Goal: Information Seeking & Learning: Learn about a topic

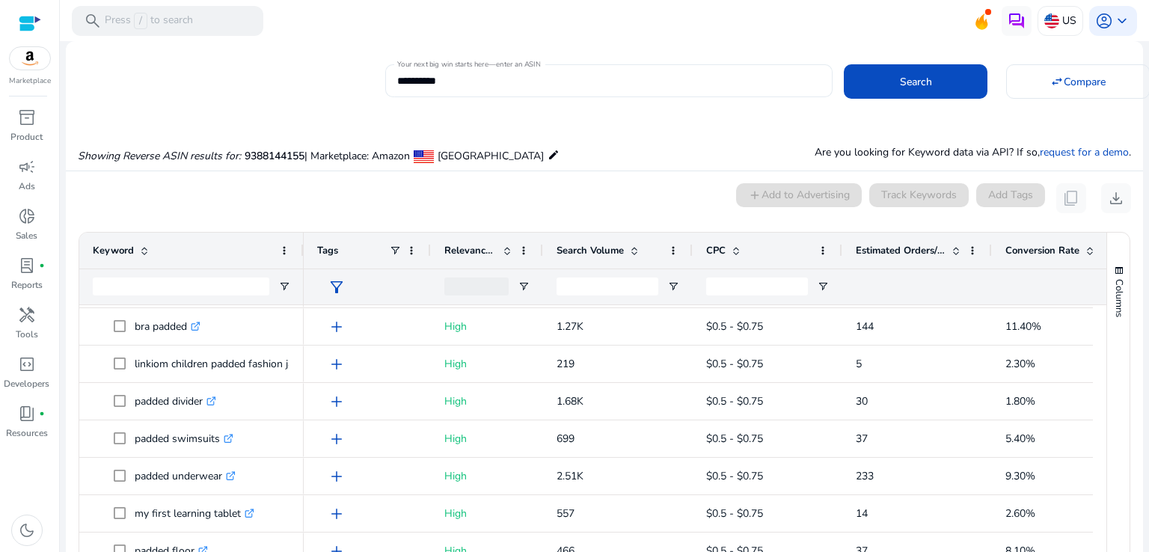
click at [479, 76] on input "**********" at bounding box center [608, 81] width 423 height 16
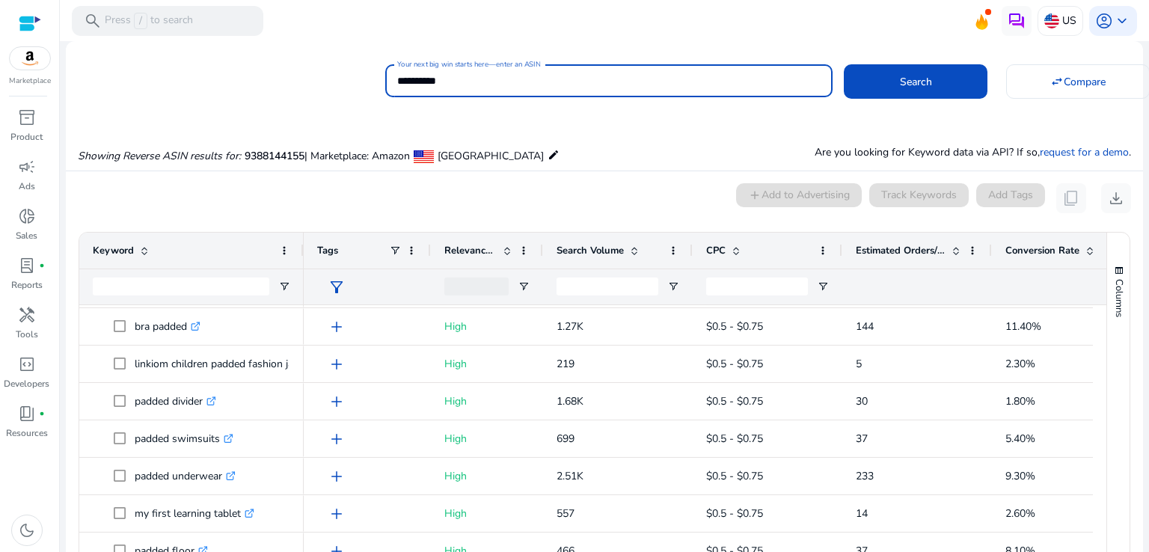
click at [479, 76] on input "**********" at bounding box center [608, 81] width 423 height 16
paste input
type input "**********"
click at [1066, 77] on span "Compare" at bounding box center [1085, 82] width 42 height 16
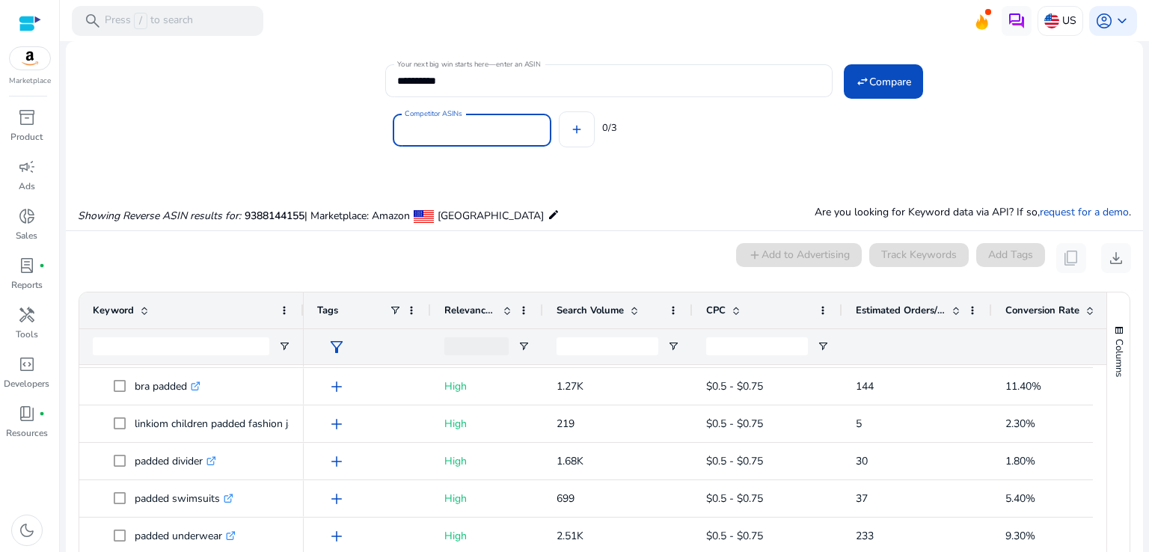
click at [492, 131] on input "Competitor ASINs" at bounding box center [472, 130] width 135 height 16
paste input "**********"
type input "**********"
click at [678, 141] on div "Competitor ASINs add 0/3" at bounding box center [758, 127] width 746 height 60
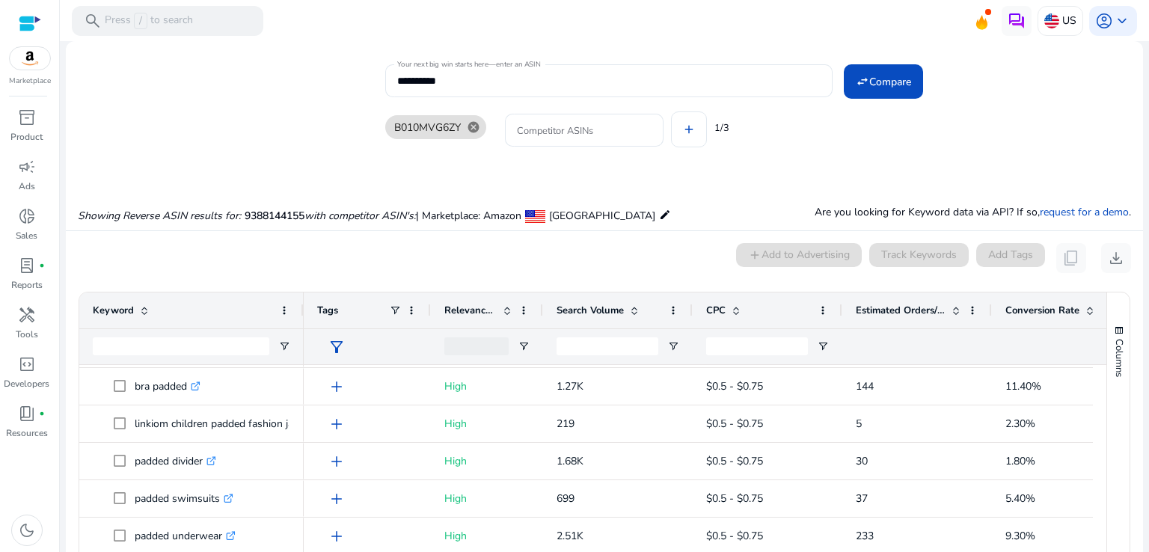
click at [873, 155] on div "B010MVG6ZY cancel Competitor ASINs add 1/3" at bounding box center [758, 127] width 746 height 60
click at [869, 85] on span "Compare" at bounding box center [890, 82] width 42 height 16
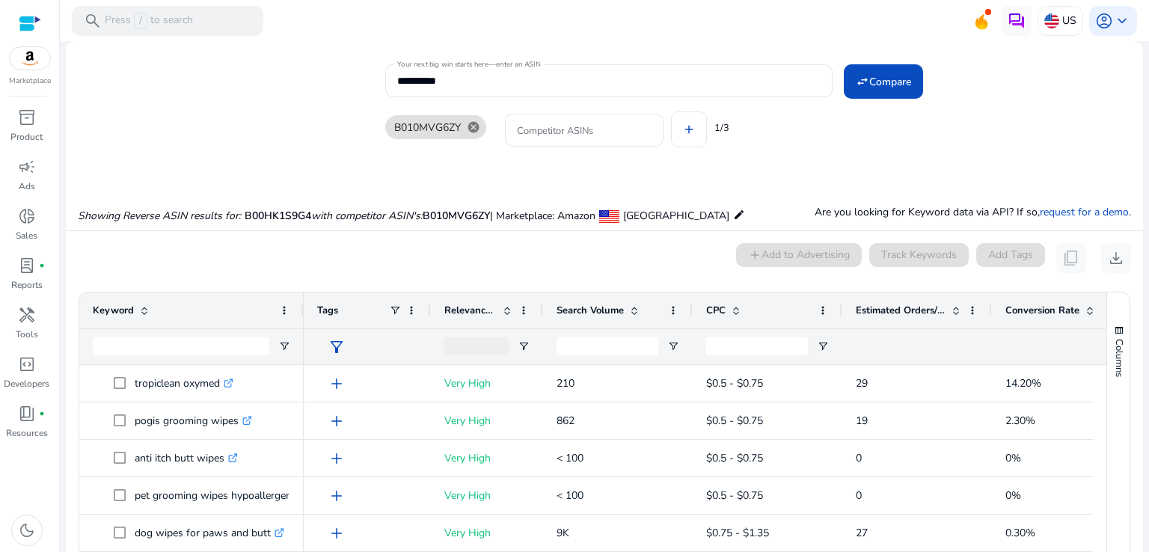
scroll to position [169, 0]
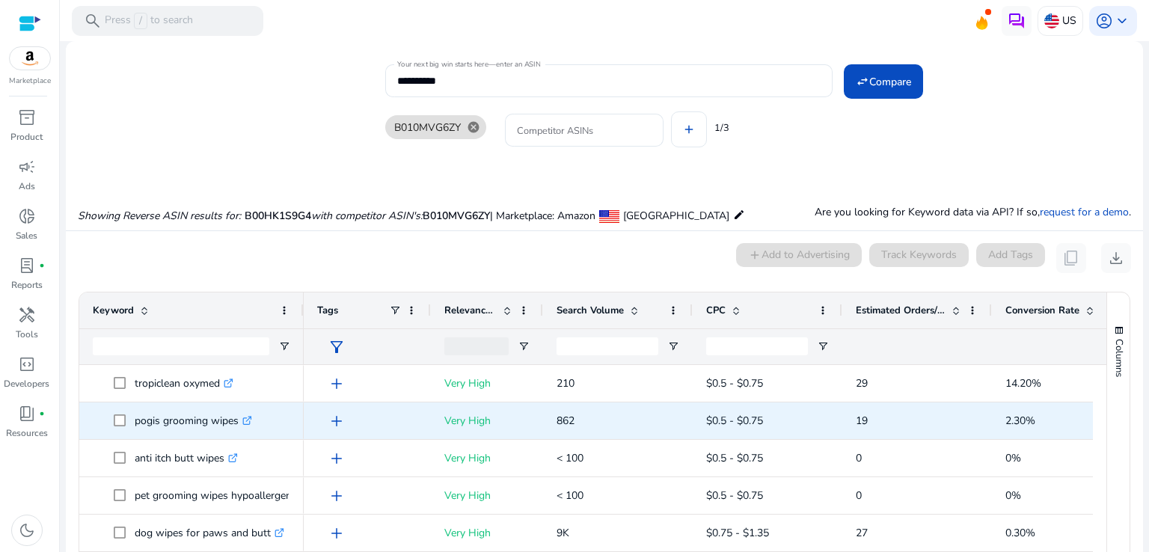
scroll to position [169, 0]
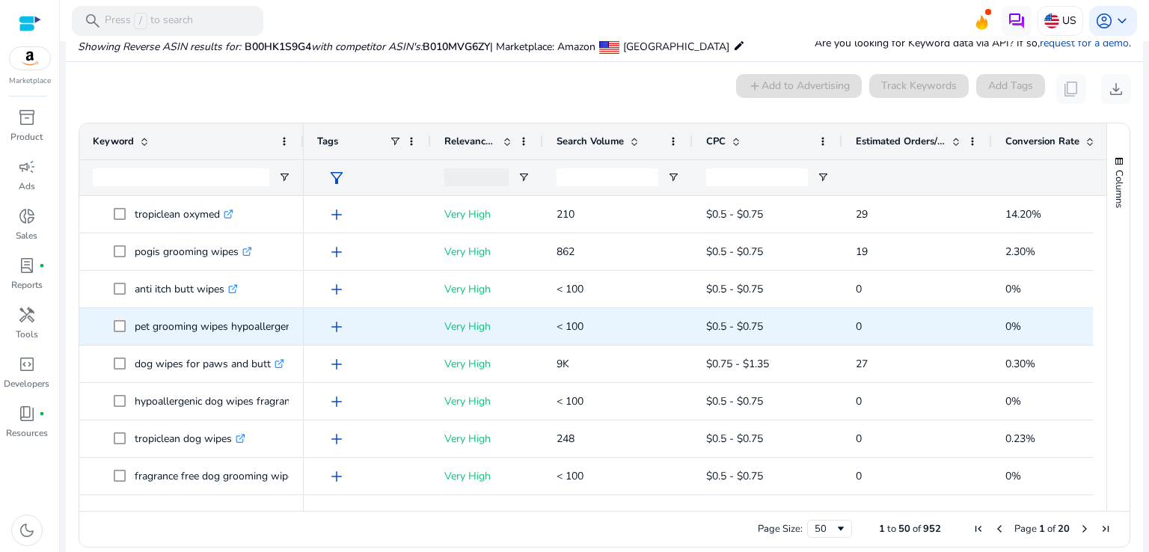
scroll to position [0, 0]
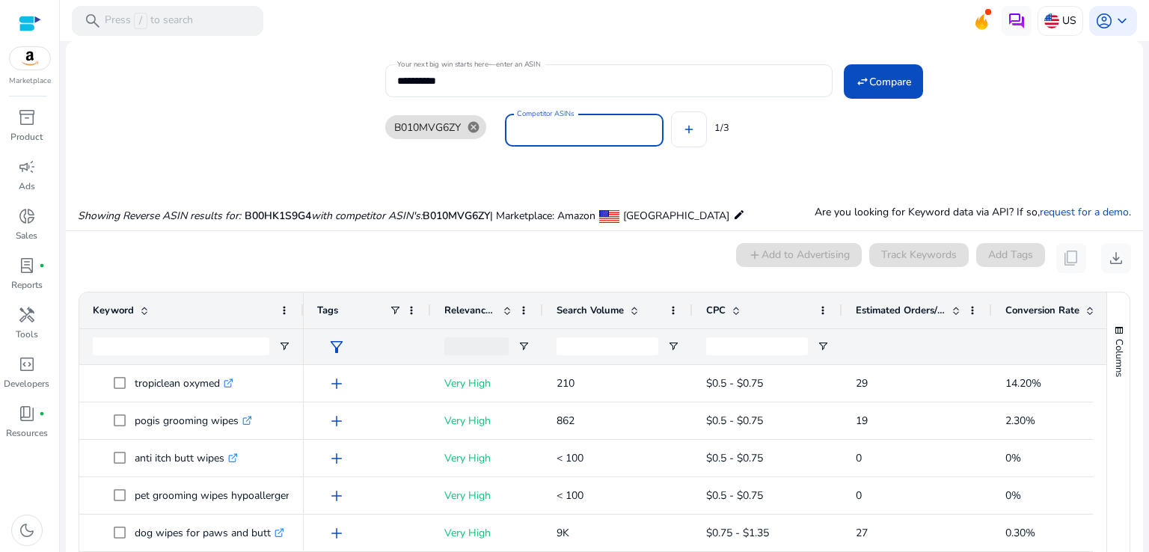
click at [570, 135] on input "Competitor ASINs" at bounding box center [584, 130] width 135 height 16
paste input "**********"
type input "**********"
click at [891, 144] on div "B010MVG6ZY cancel Competitor ASINs add 1/3" at bounding box center [758, 127] width 746 height 60
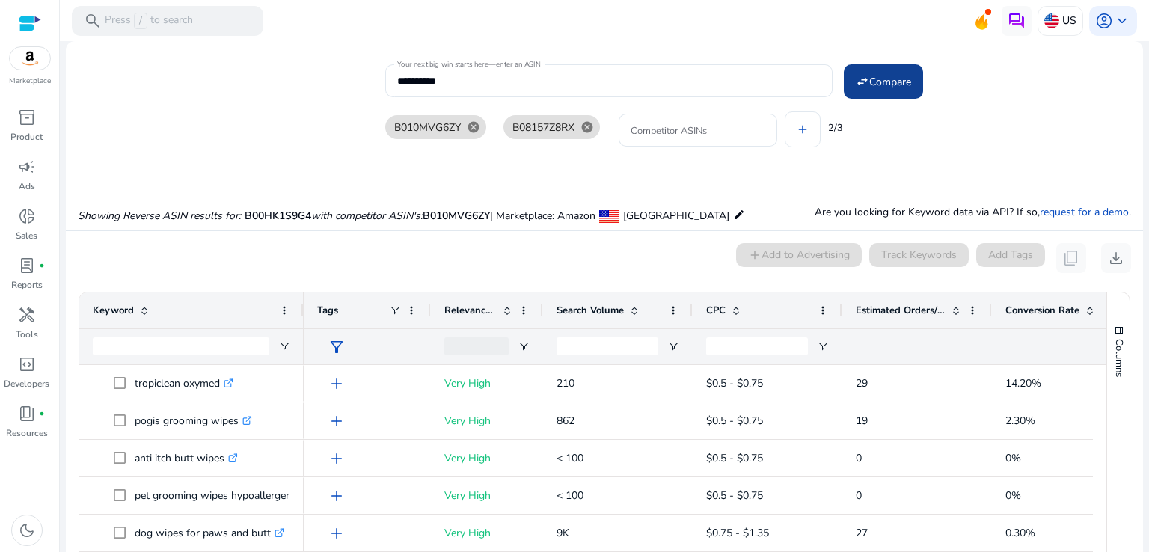
click at [864, 75] on mat-icon "swap_horiz" at bounding box center [862, 81] width 13 height 13
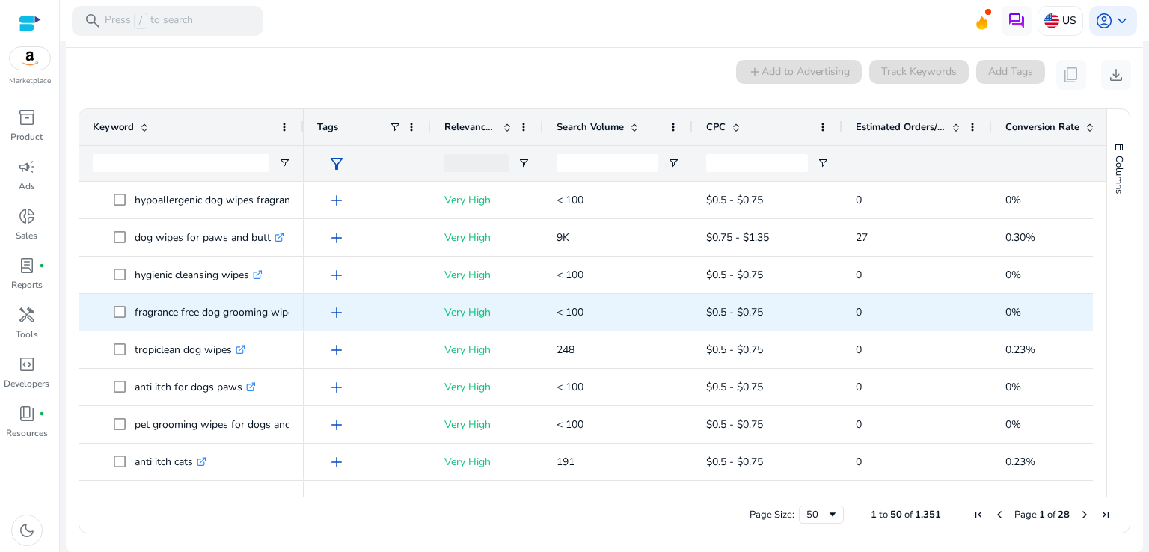
scroll to position [150, 0]
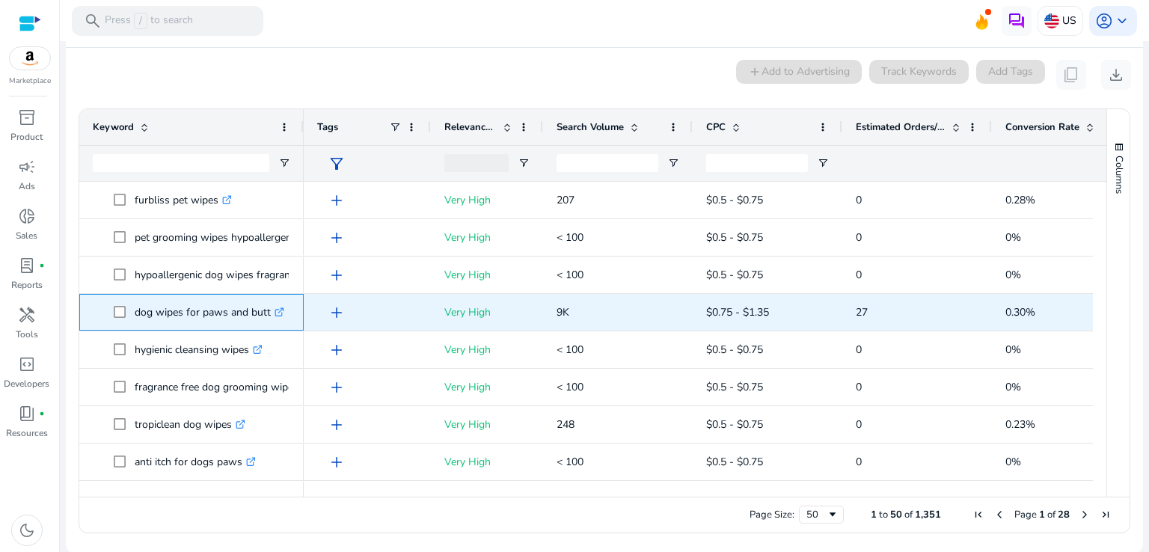
drag, startPoint x: 133, startPoint y: 313, endPoint x: 268, endPoint y: 314, distance: 134.6
click at [268, 314] on span "dog wipes for paws and butt .st0{fill:#2c8af8}" at bounding box center [202, 312] width 177 height 31
copy span "dog wipes for paws and butt"
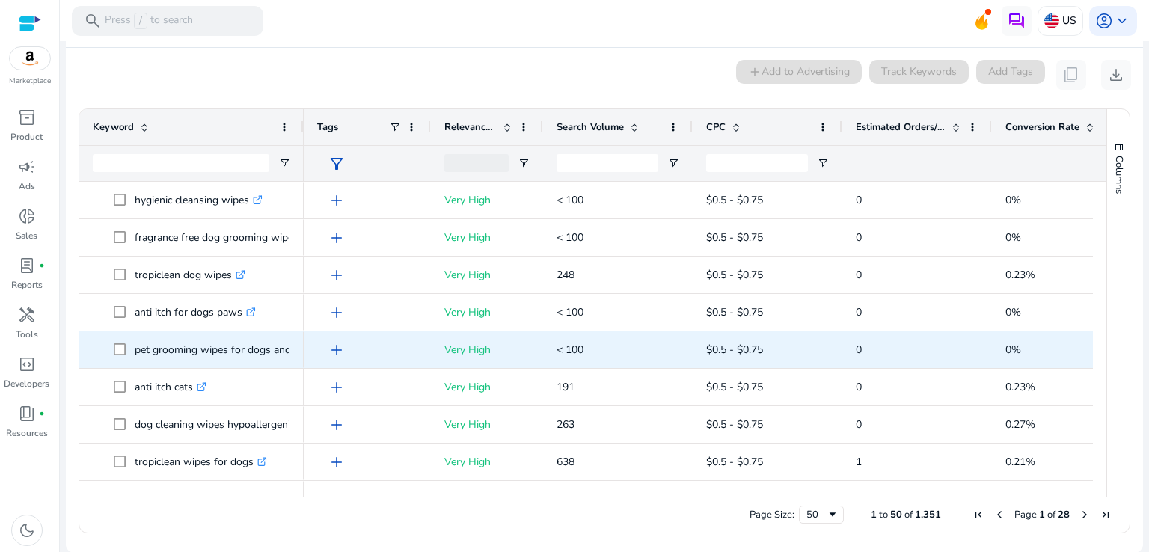
scroll to position [374, 0]
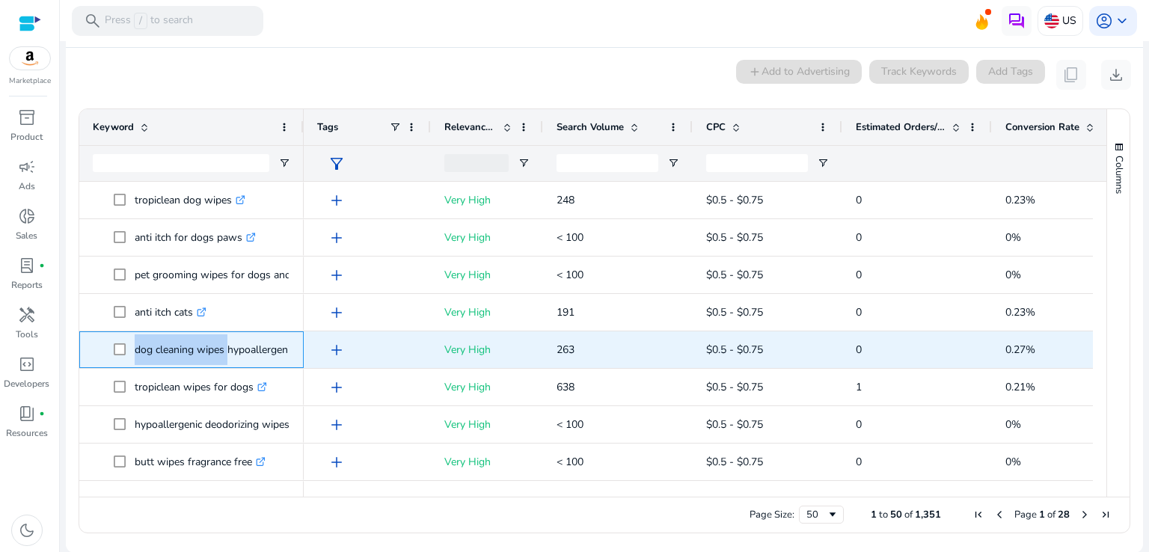
drag, startPoint x: 132, startPoint y: 350, endPoint x: 225, endPoint y: 354, distance: 93.6
click at [225, 354] on span "dog cleaning wipes hypoallergenic .st0{fill:#2c8af8}" at bounding box center [202, 349] width 177 height 31
copy span "dog cleaning wipes"
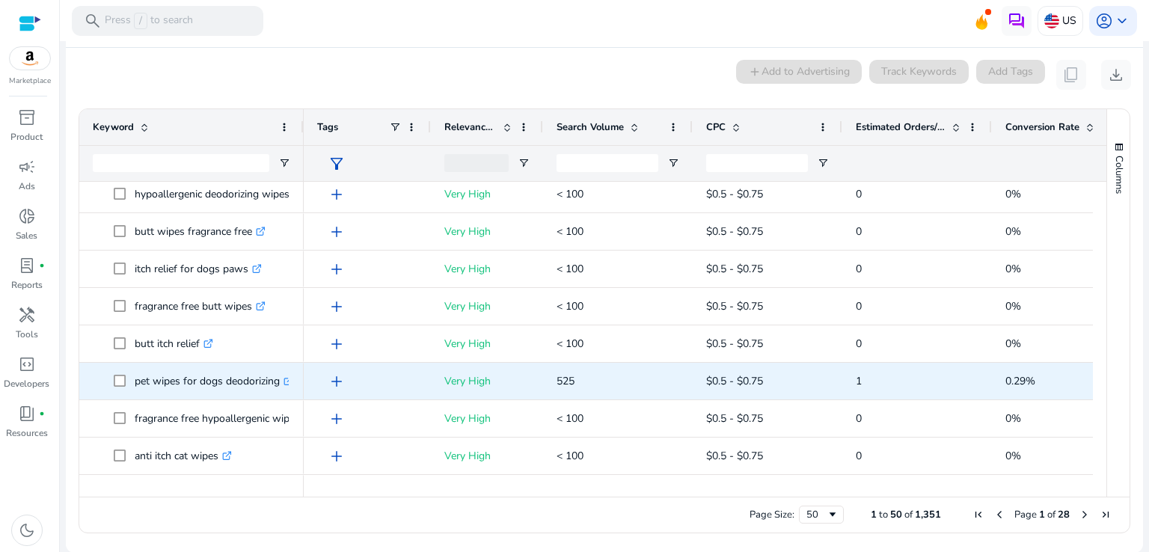
scroll to position [673, 0]
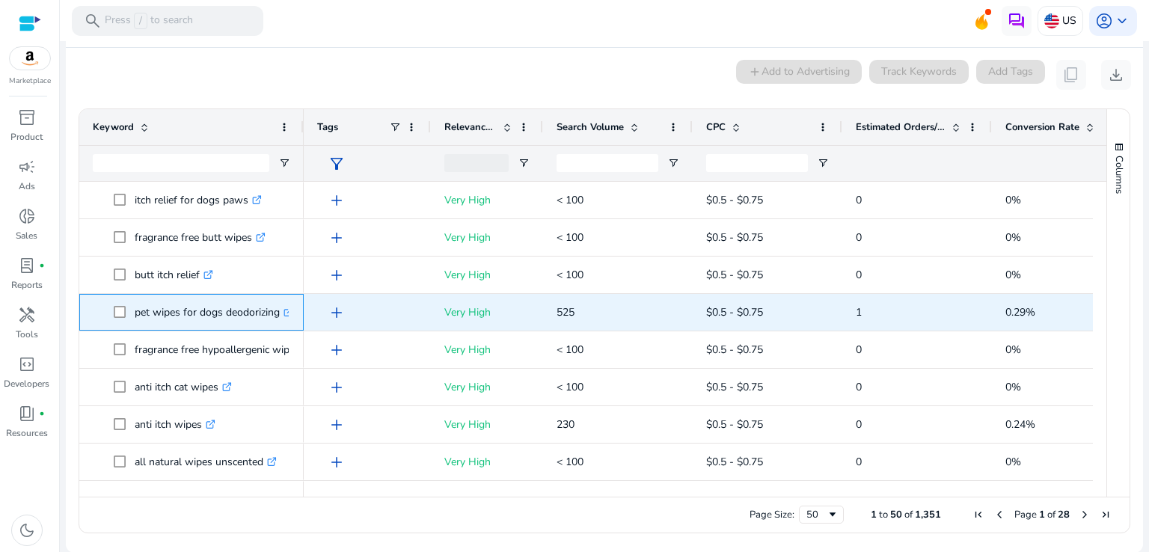
drag, startPoint x: 132, startPoint y: 312, endPoint x: 277, endPoint y: 316, distance: 145.2
click at [277, 316] on span "pet wipes for dogs deodorizing .st0{fill:#2c8af8}" at bounding box center [202, 312] width 177 height 31
copy span "pet wipes for dogs deodorizing"
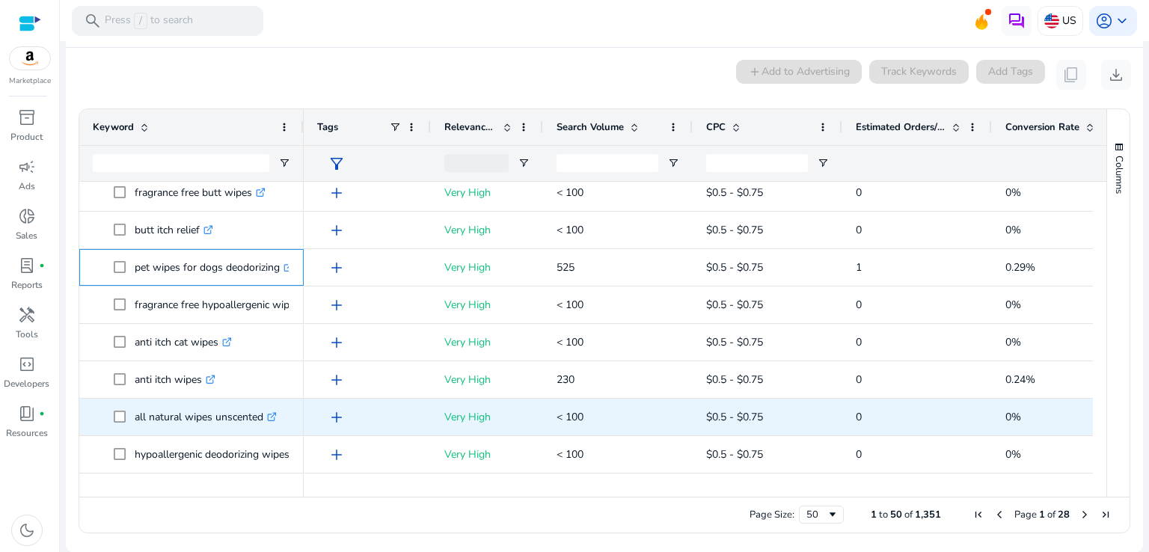
scroll to position [748, 0]
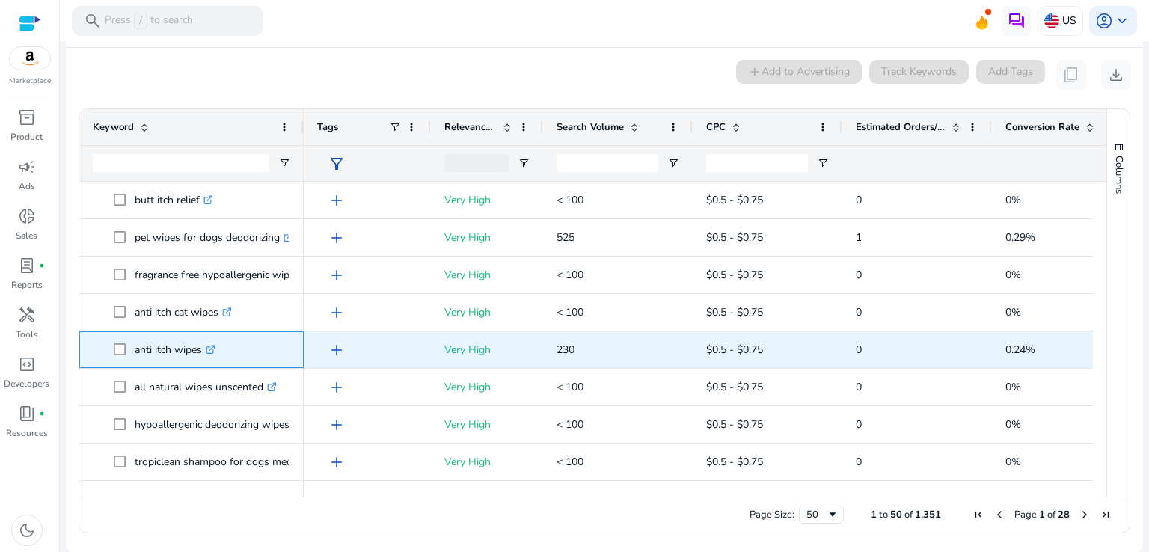
drag, startPoint x: 133, startPoint y: 348, endPoint x: 200, endPoint y: 350, distance: 67.4
click at [200, 350] on span "anti itch wipes .st0{fill:#2c8af8}" at bounding box center [202, 349] width 177 height 31
copy span "anti itch wipes"
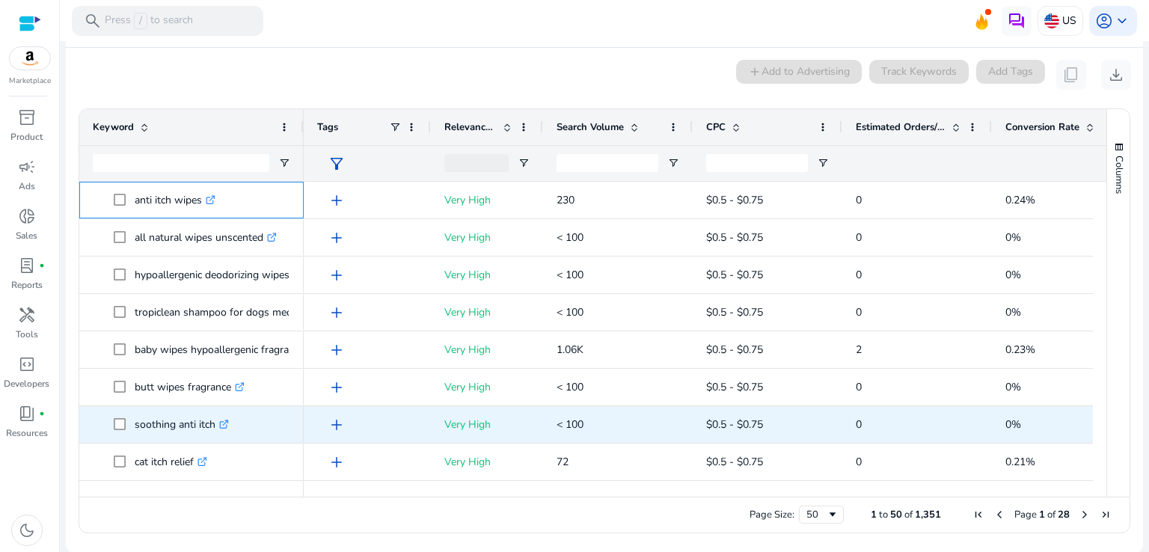
scroll to position [0, 0]
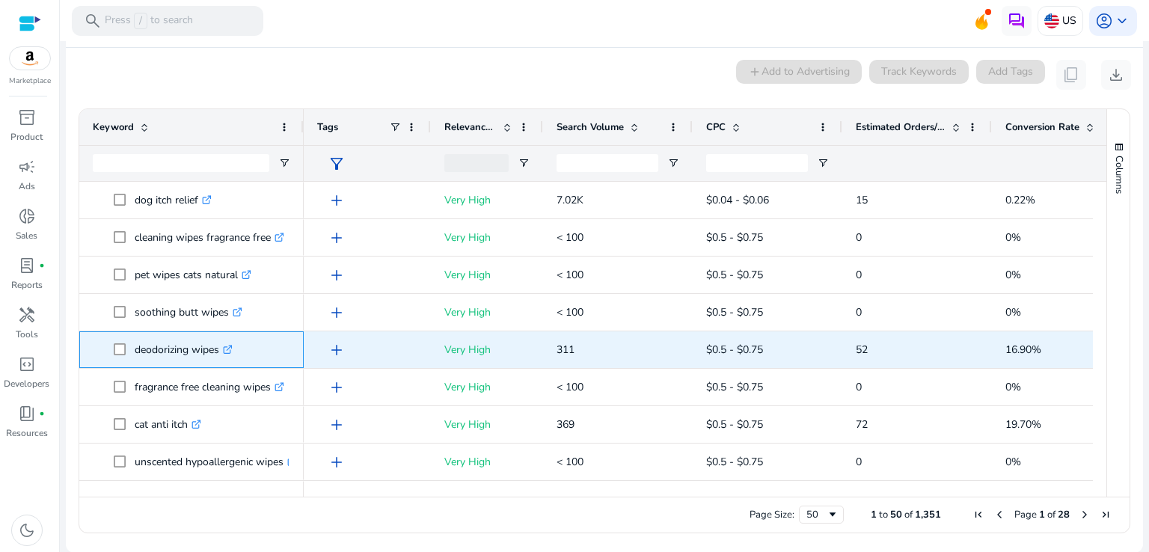
copy span "deodorizing wipes"
drag, startPoint x: 132, startPoint y: 351, endPoint x: 219, endPoint y: 358, distance: 87.8
click at [219, 358] on span "deodorizing wipes .st0{fill:#2c8af8}" at bounding box center [202, 349] width 177 height 31
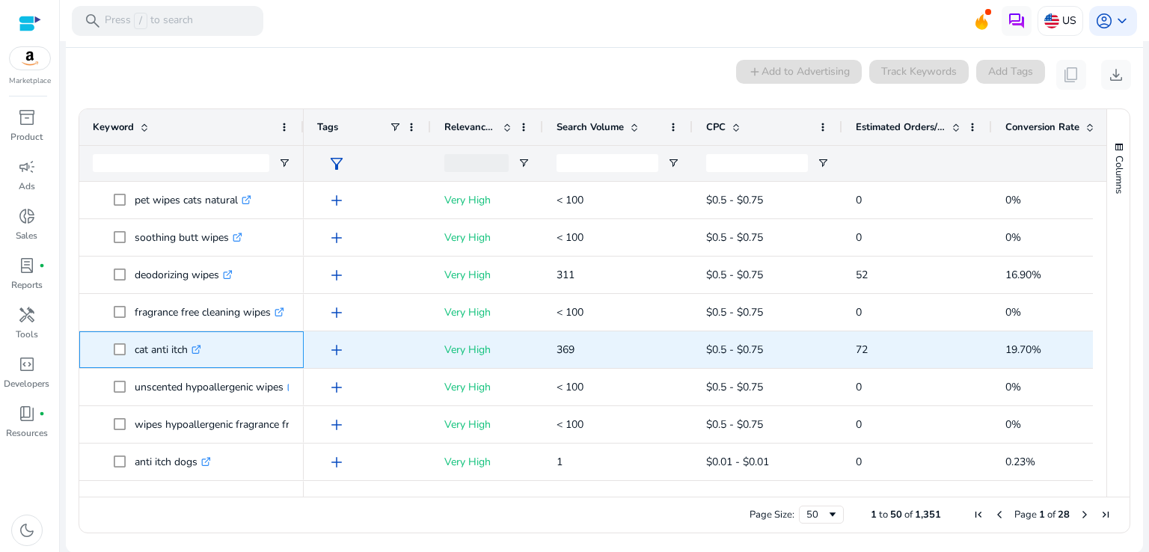
drag, startPoint x: 135, startPoint y: 351, endPoint x: 188, endPoint y: 353, distance: 53.1
click at [188, 353] on p "cat anti itch .st0{fill:#2c8af8}" at bounding box center [168, 349] width 67 height 31
copy p "cat anti itch"
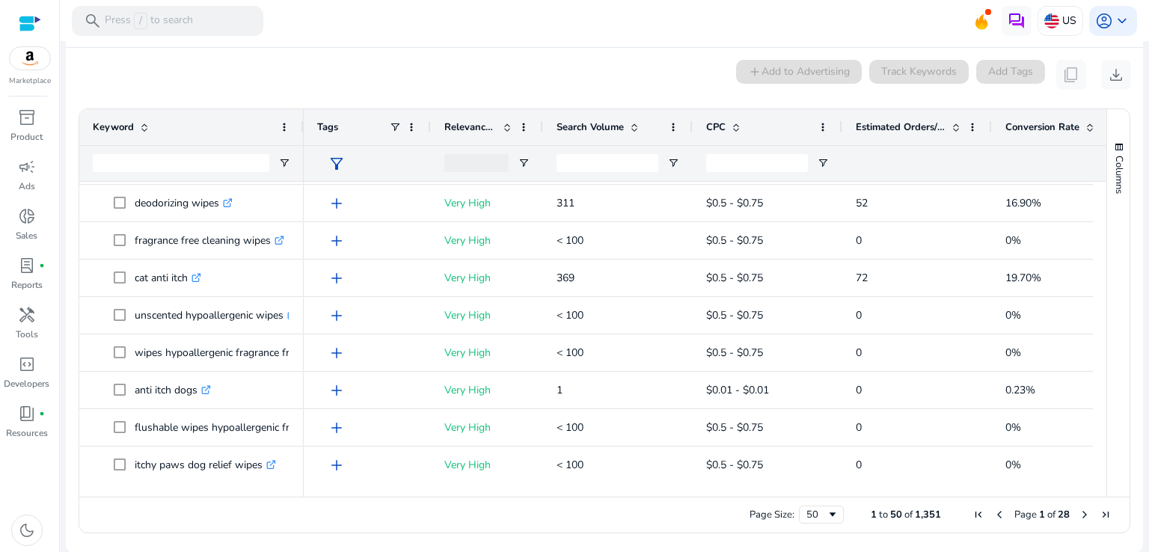
click at [1079, 510] on span "Next Page" at bounding box center [1084, 515] width 12 height 12
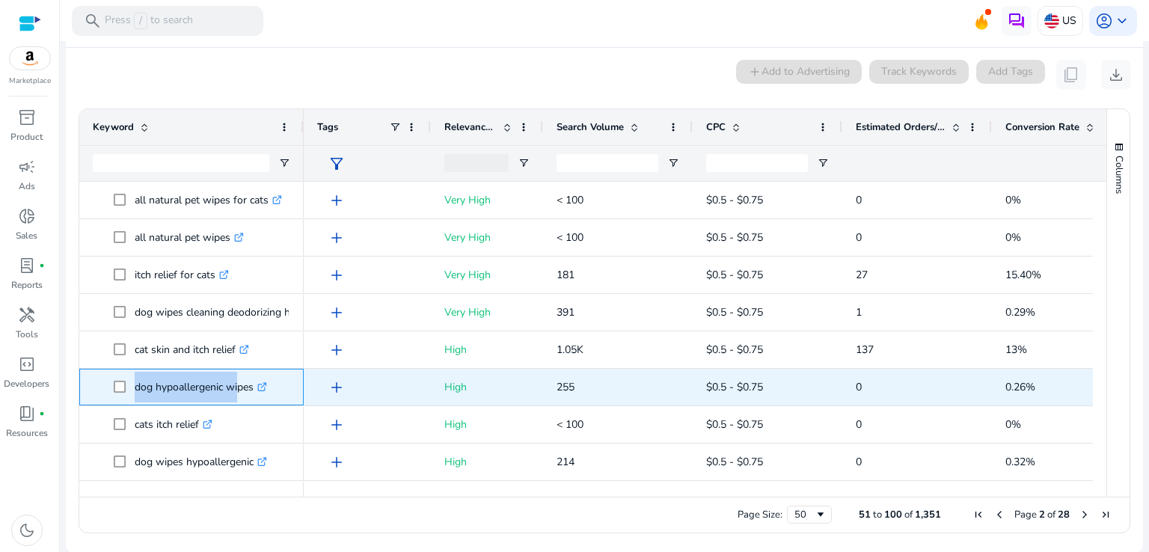
drag, startPoint x: 132, startPoint y: 387, endPoint x: 242, endPoint y: 389, distance: 110.0
click at [241, 389] on span "dog hypoallergenic wipes .st0{fill:#2c8af8}" at bounding box center [202, 387] width 177 height 31
copy span "dog hypoallergenic wipes"
drag, startPoint x: 254, startPoint y: 389, endPoint x: 132, endPoint y: 389, distance: 121.9
click at [132, 389] on span "dog hypoallergenic wipes .st0{fill:#2c8af8}" at bounding box center [202, 387] width 177 height 31
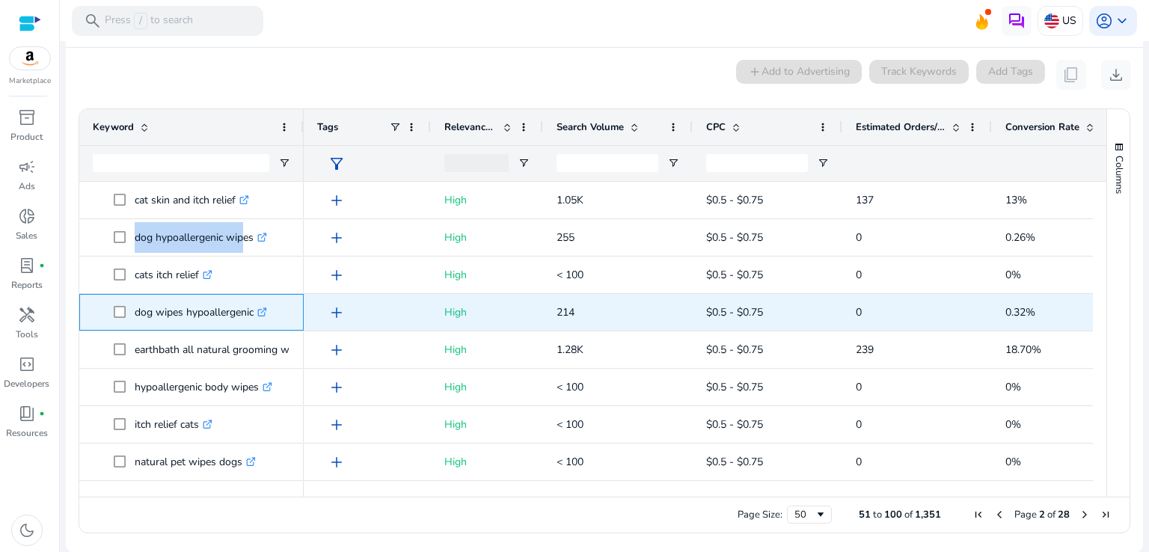
drag, startPoint x: 133, startPoint y: 312, endPoint x: 254, endPoint y: 316, distance: 121.2
click at [254, 316] on span "dog wipes hypoallergenic .st0{fill:#2c8af8}" at bounding box center [202, 312] width 177 height 31
copy span "dog wipes hypoallergenic"
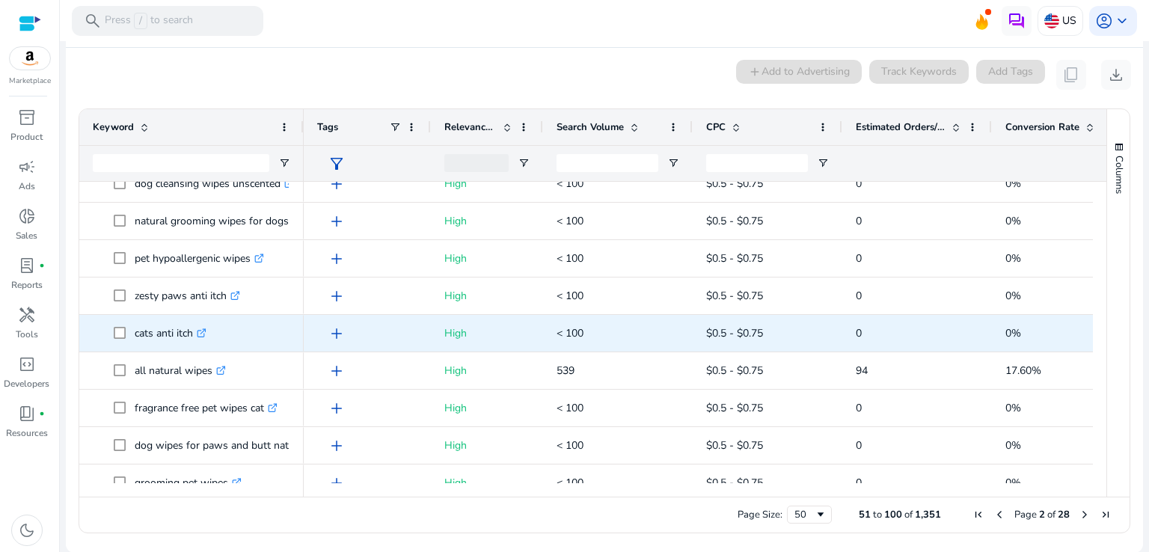
scroll to position [1568, 0]
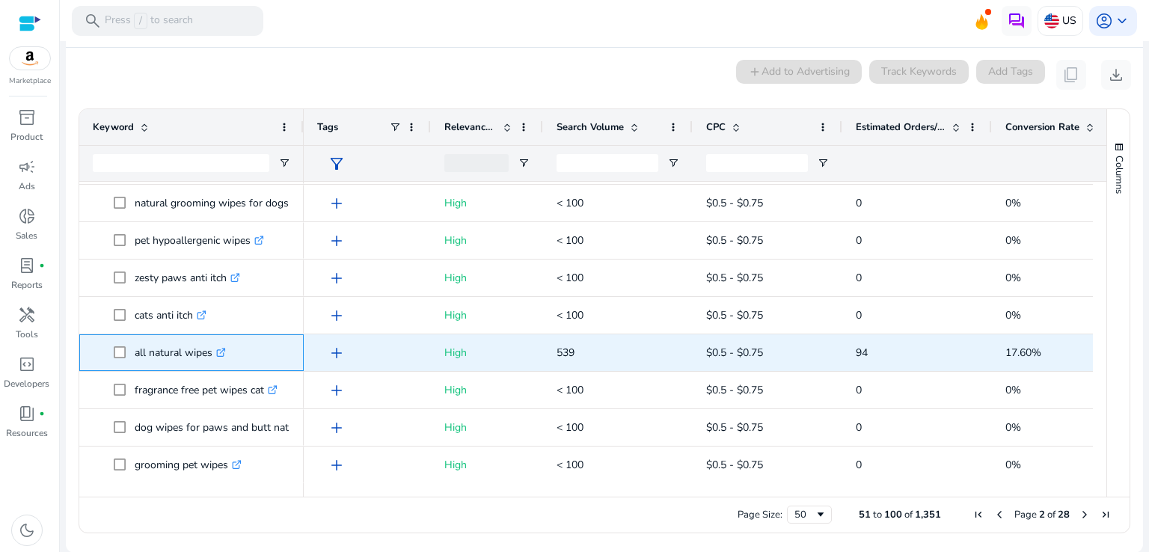
drag, startPoint x: 134, startPoint y: 353, endPoint x: 212, endPoint y: 354, distance: 78.5
click at [212, 354] on p "all natural wipes .st0{fill:#2c8af8}" at bounding box center [180, 352] width 91 height 31
copy p "all natural wipes"
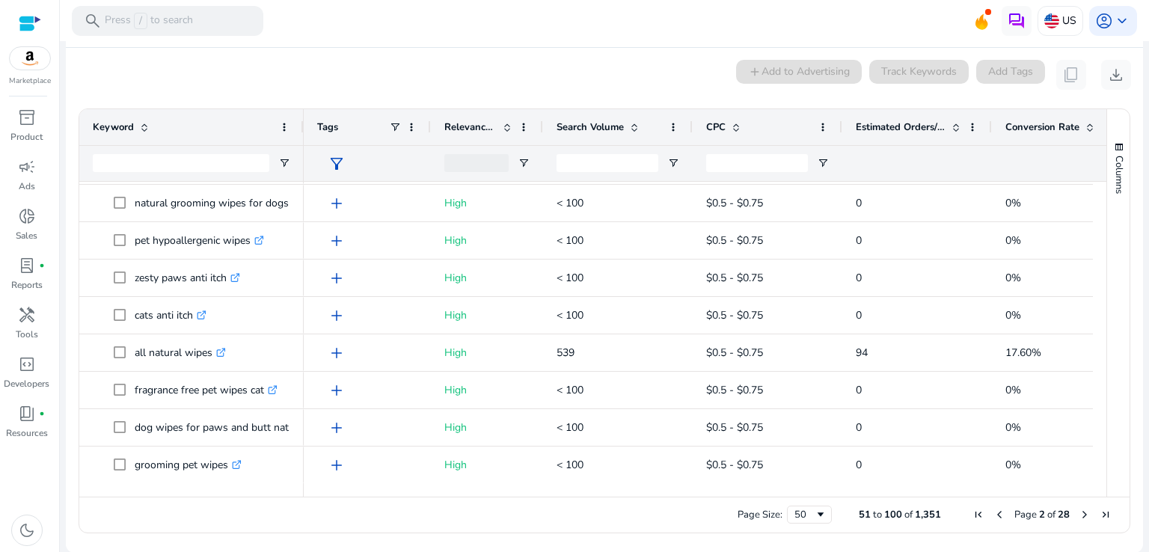
click at [1081, 511] on span "Next Page" at bounding box center [1084, 515] width 12 height 12
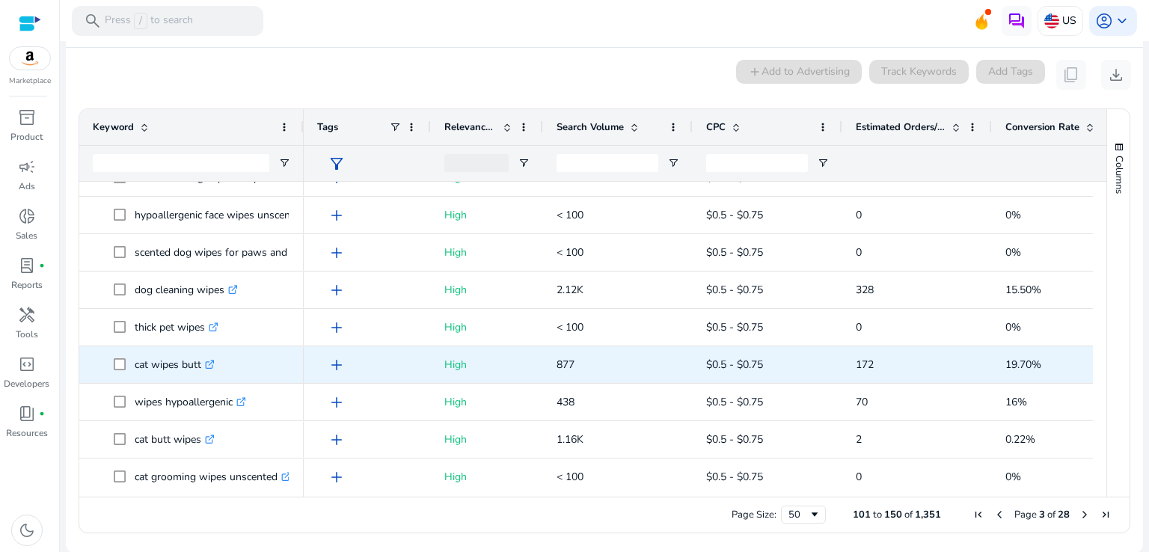
scroll to position [0, 0]
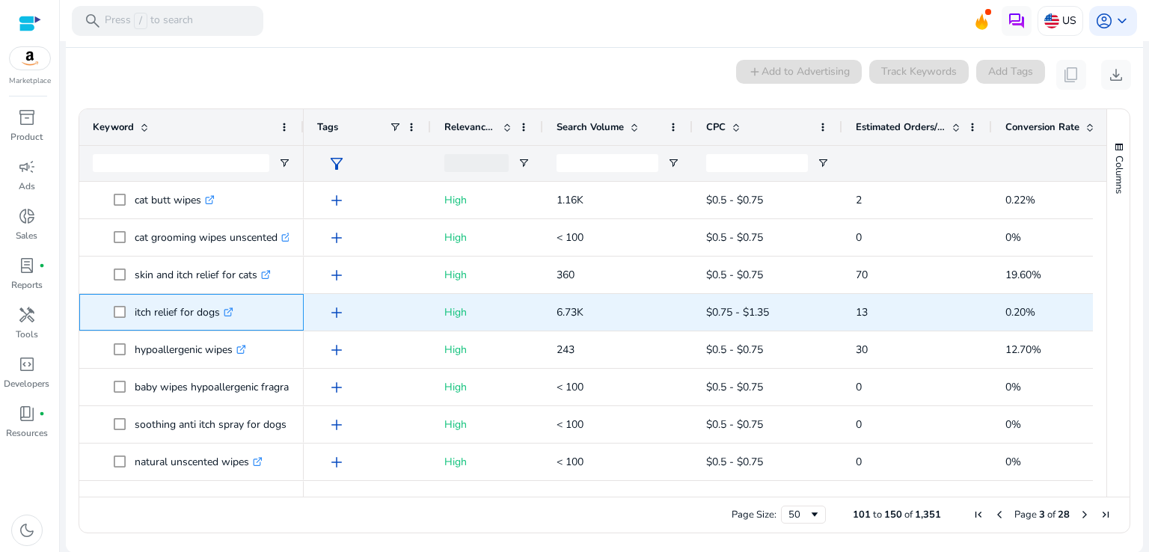
drag, startPoint x: 132, startPoint y: 314, endPoint x: 219, endPoint y: 319, distance: 86.9
click at [219, 319] on span "itch relief for dogs .st0{fill:#2c8af8}" at bounding box center [202, 312] width 177 height 31
copy span "itch relief for dogs"
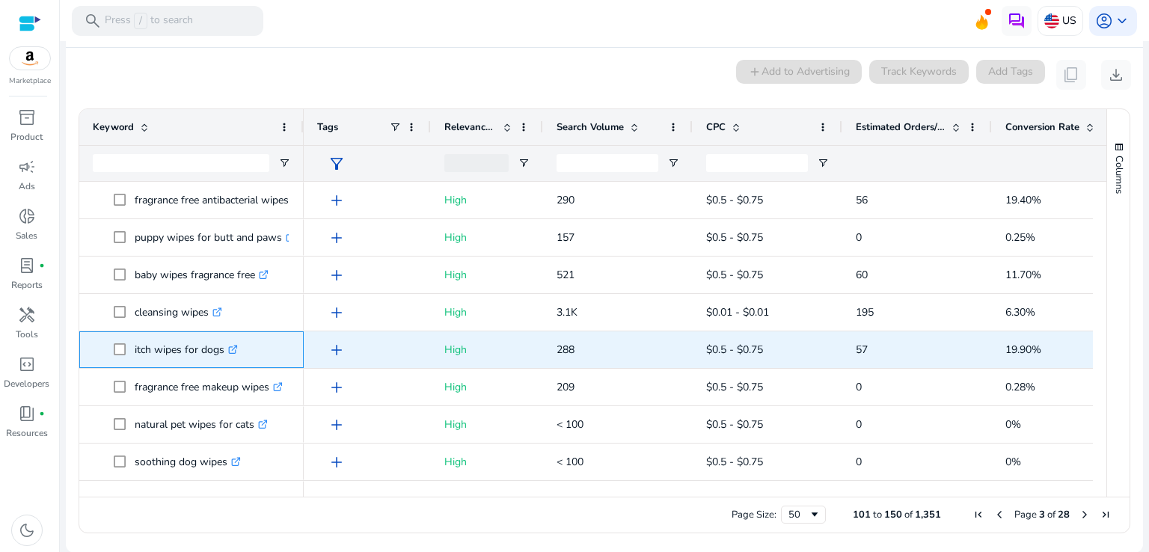
drag, startPoint x: 134, startPoint y: 351, endPoint x: 221, endPoint y: 345, distance: 87.0
click at [221, 345] on p "itch wipes for dogs .st0{fill:#2c8af8}" at bounding box center [186, 349] width 103 height 31
copy p "itch wipes for dogs"
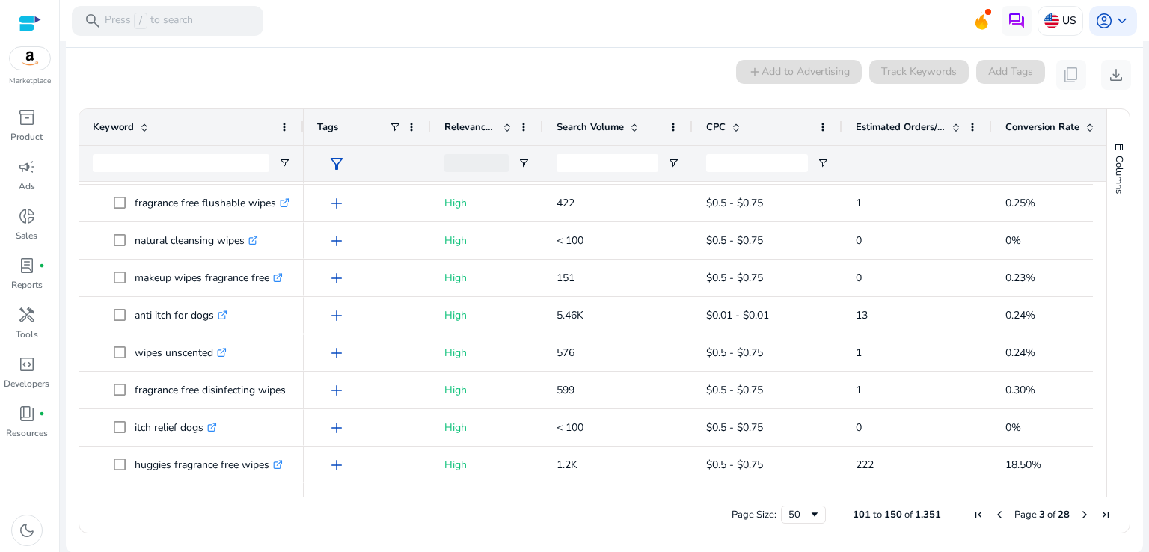
click at [1078, 512] on span "Next Page" at bounding box center [1084, 515] width 12 height 12
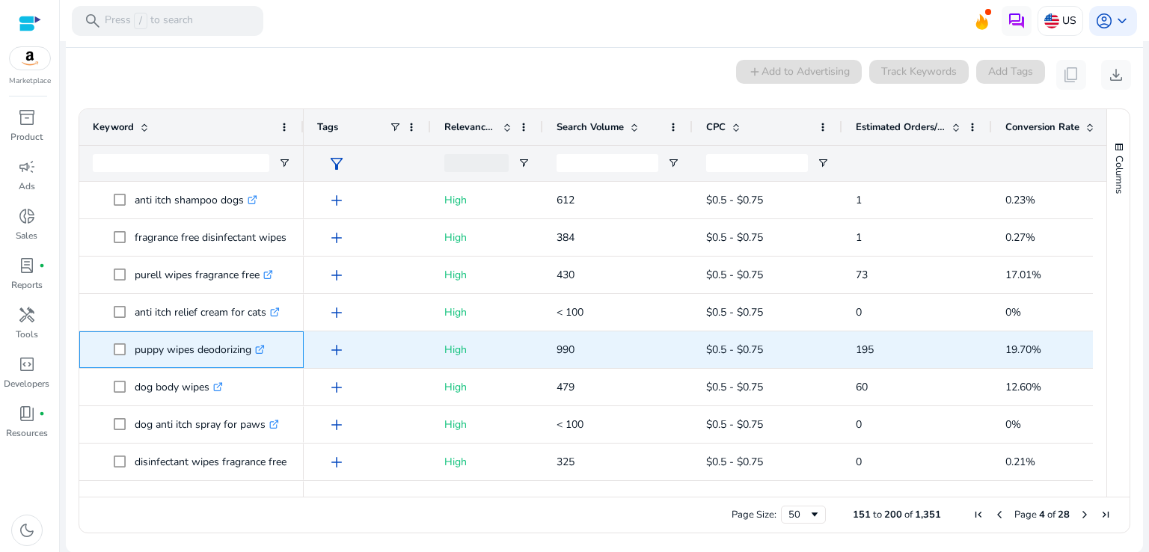
drag, startPoint x: 134, startPoint y: 352, endPoint x: 253, endPoint y: 352, distance: 118.9
click at [253, 352] on p "puppy wipes deodorizing .st0{fill:#2c8af8}" at bounding box center [200, 349] width 130 height 31
copy p "puppy wipes deodorizing"
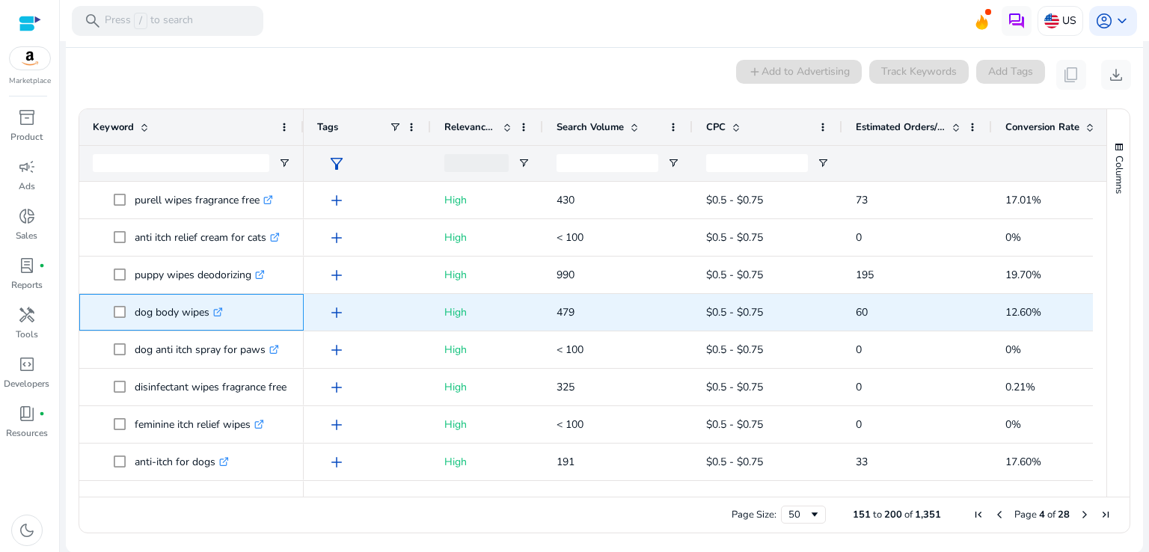
drag, startPoint x: 135, startPoint y: 313, endPoint x: 208, endPoint y: 318, distance: 73.5
click at [208, 318] on p "dog body wipes .st0{fill:#2c8af8}" at bounding box center [179, 312] width 88 height 31
copy p "dog body wipes"
drag, startPoint x: 132, startPoint y: 312, endPoint x: 215, endPoint y: 316, distance: 83.1
click at [215, 316] on span "anti-itch for dogs .st0{fill:#2c8af8}" at bounding box center [202, 312] width 177 height 31
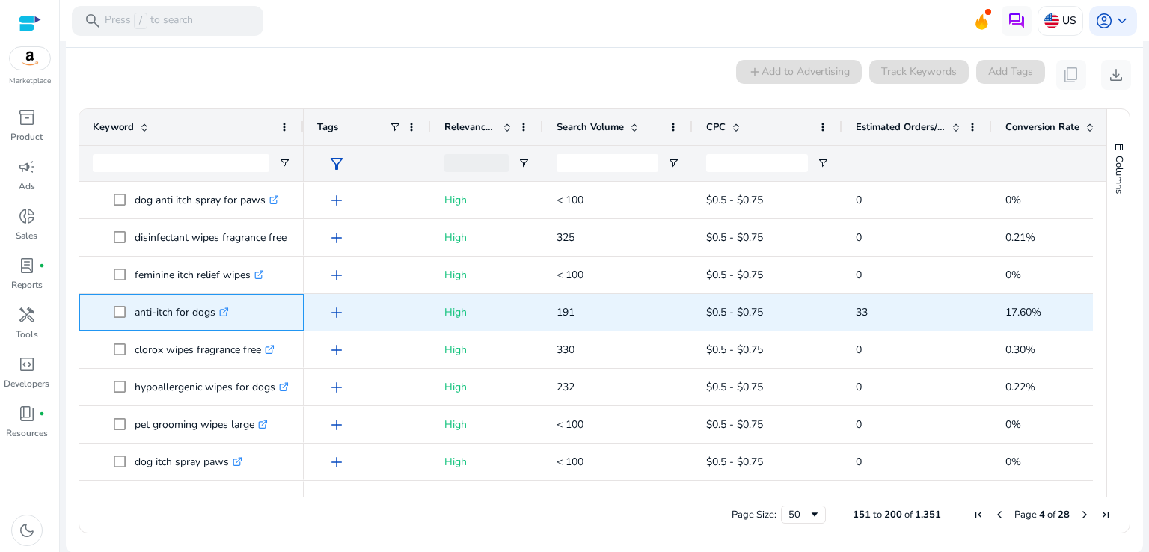
copy span "anti-itch for dogs"
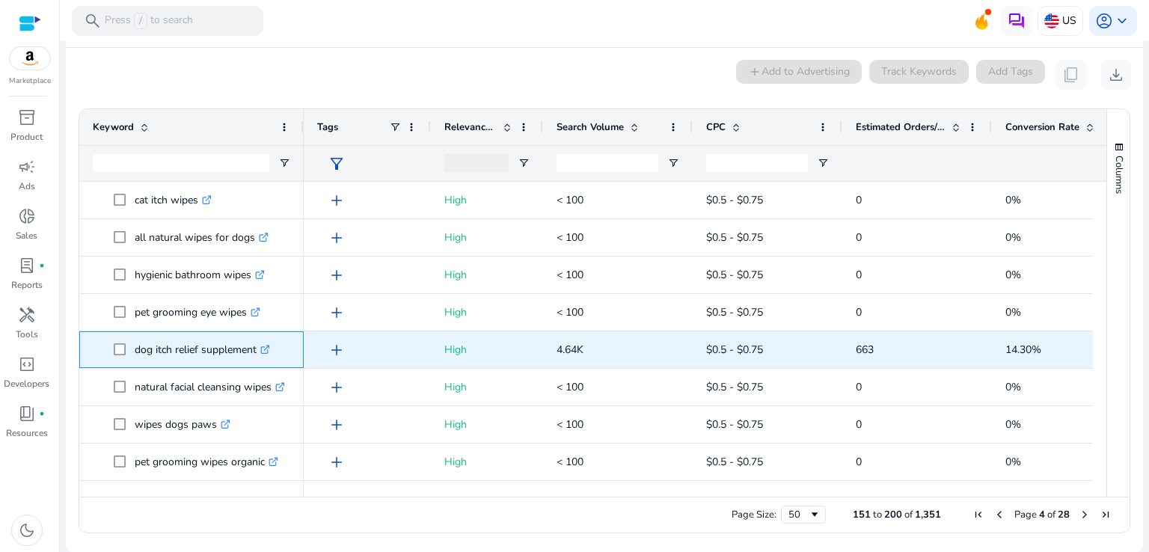
drag, startPoint x: 135, startPoint y: 351, endPoint x: 258, endPoint y: 357, distance: 122.8
click at [258, 357] on p "dog itch relief supplement .st0{fill:#2c8af8}" at bounding box center [202, 349] width 135 height 31
drag, startPoint x: 135, startPoint y: 351, endPoint x: 233, endPoint y: 355, distance: 98.8
click at [233, 355] on p "dog itch relief chews .st0{fill:#2c8af8}" at bounding box center [190, 349] width 110 height 31
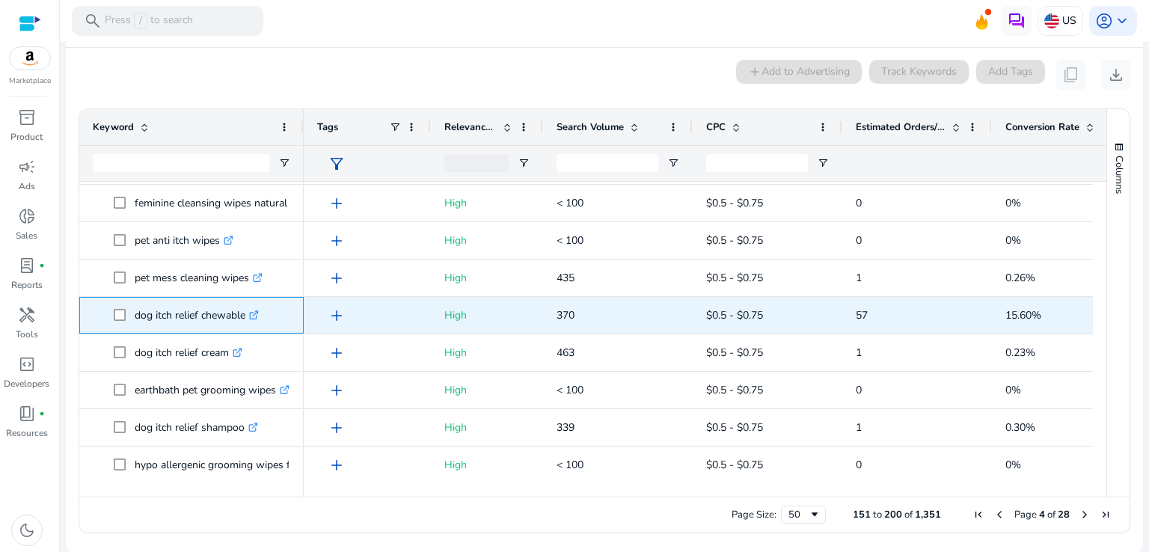
drag, startPoint x: 132, startPoint y: 315, endPoint x: 245, endPoint y: 323, distance: 113.2
click at [245, 323] on span "dog itch relief chewable .st0{fill:#2c8af8}" at bounding box center [202, 315] width 177 height 31
copy span "dog itch relief chewable"
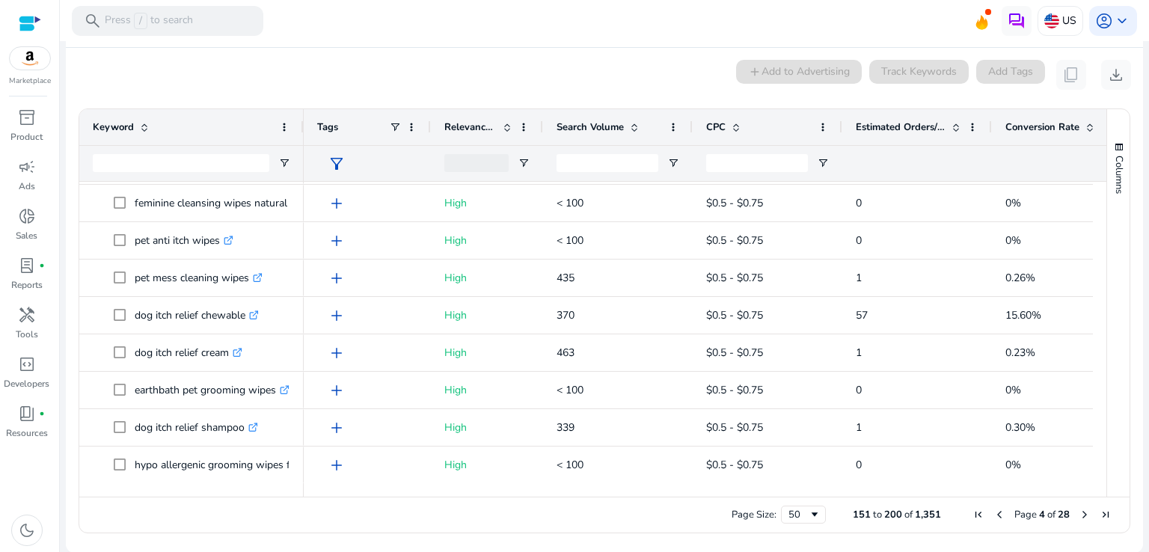
click at [1078, 517] on span "Next Page" at bounding box center [1084, 515] width 12 height 12
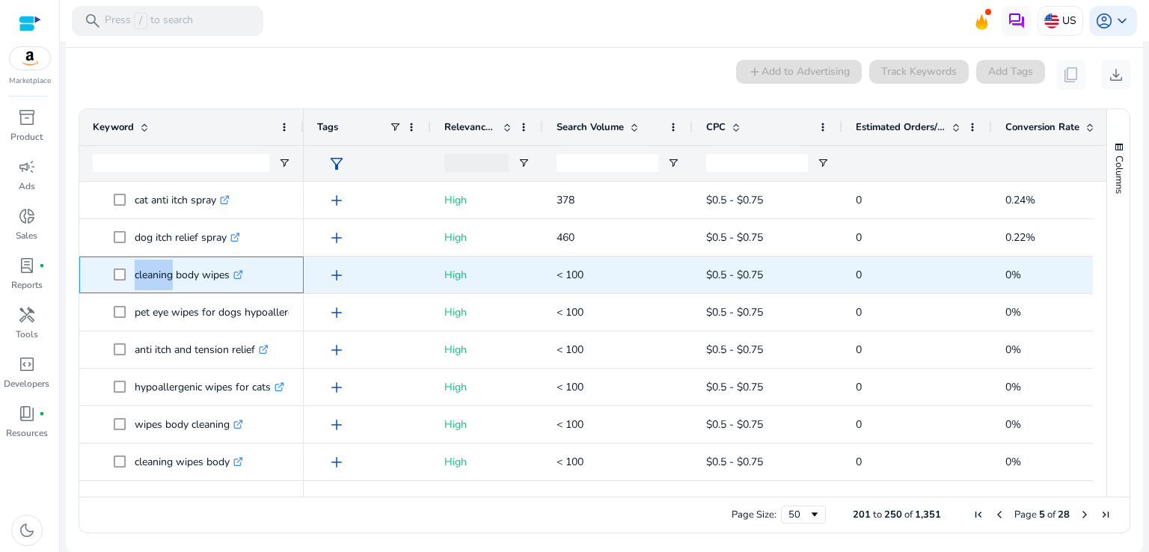
drag, startPoint x: 133, startPoint y: 276, endPoint x: 168, endPoint y: 276, distance: 34.4
click at [168, 276] on span "cleaning body wipes .st0{fill:#2c8af8}" at bounding box center [202, 275] width 177 height 31
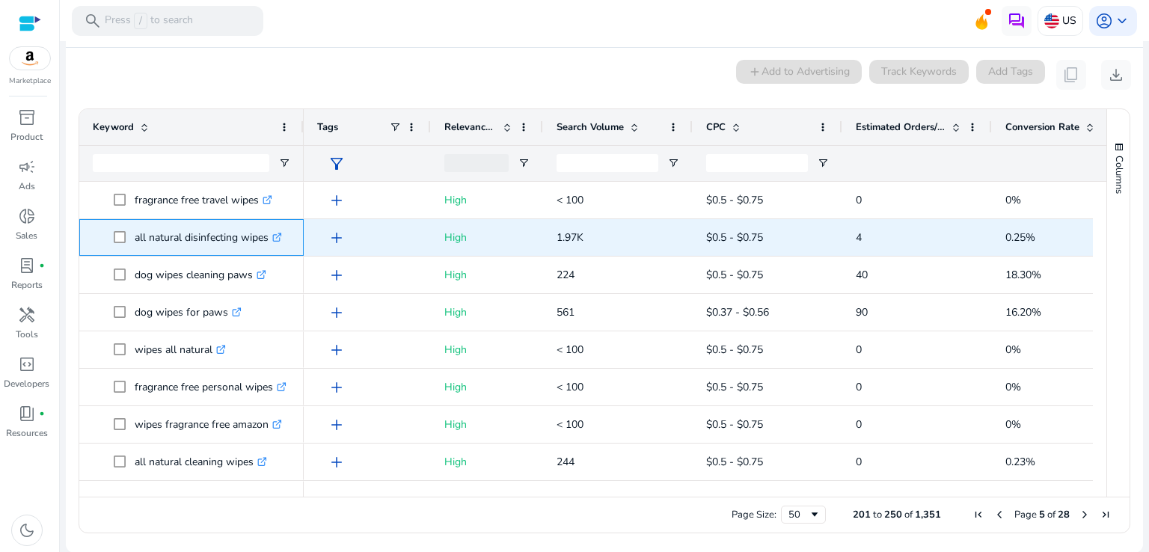
drag, startPoint x: 134, startPoint y: 239, endPoint x: 269, endPoint y: 245, distance: 134.8
click at [269, 245] on p "all natural disinfecting wipes .st0{fill:#2c8af8}" at bounding box center [208, 237] width 147 height 31
copy p "all natural disinfecting wipes"
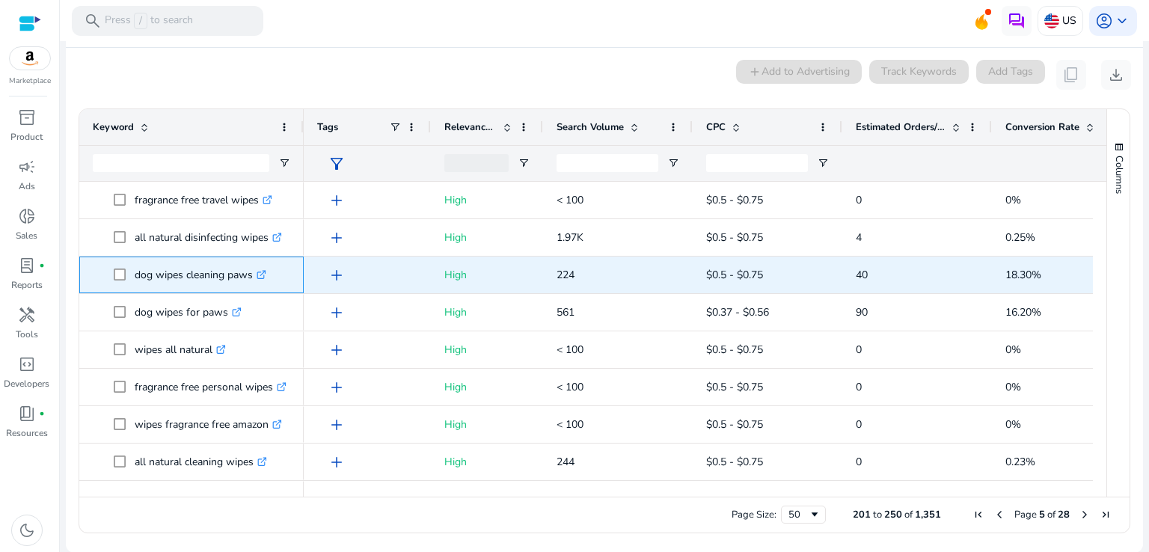
drag, startPoint x: 135, startPoint y: 274, endPoint x: 254, endPoint y: 274, distance: 118.2
click at [254, 274] on p "dog wipes cleaning paws .st0{fill:#2c8af8}" at bounding box center [201, 275] width 132 height 31
copy p "dog wipes cleaning paws"
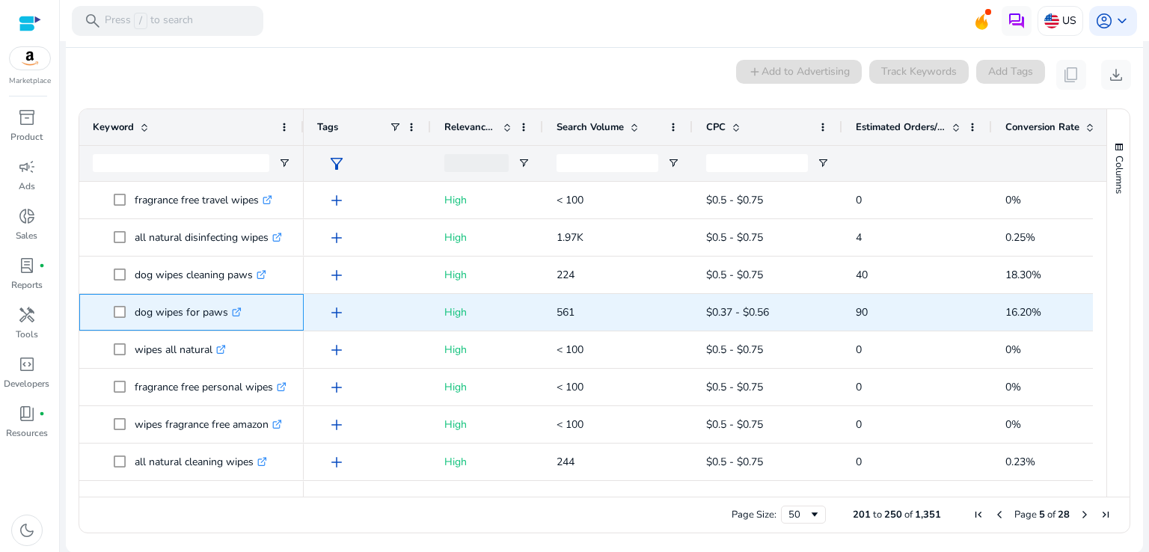
drag, startPoint x: 133, startPoint y: 312, endPoint x: 224, endPoint y: 313, distance: 91.2
click at [224, 313] on span "dog wipes for paws .st0{fill:#2c8af8}" at bounding box center [202, 312] width 177 height 31
copy span "dog wipes for paws"
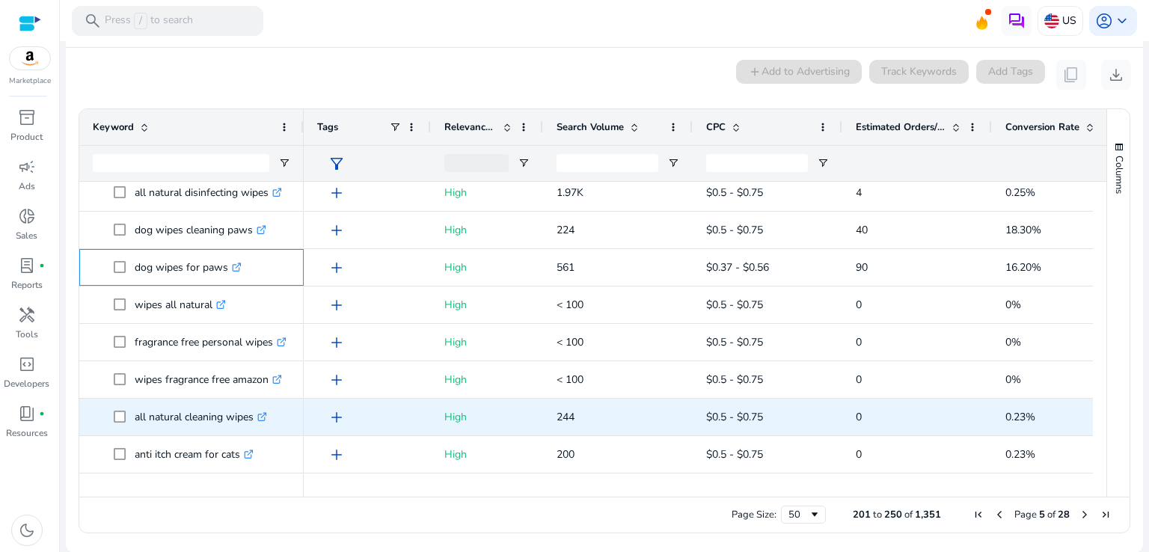
scroll to position [898, 0]
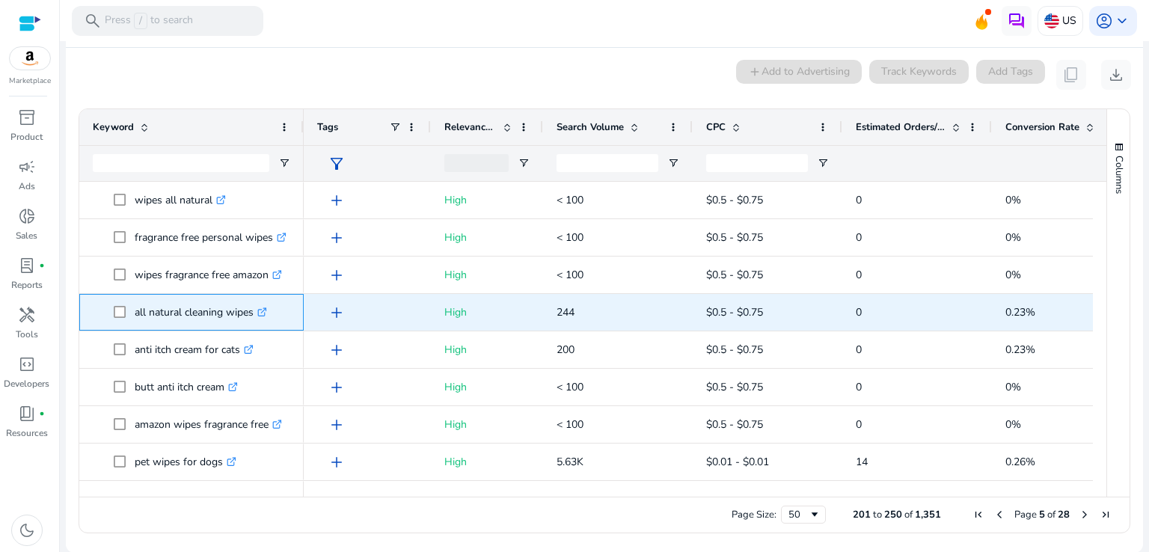
drag, startPoint x: 134, startPoint y: 312, endPoint x: 254, endPoint y: 321, distance: 120.7
click at [254, 321] on p "all natural cleaning wipes .st0{fill:#2c8af8}" at bounding box center [201, 312] width 132 height 31
drag, startPoint x: 134, startPoint y: 312, endPoint x: 223, endPoint y: 312, distance: 89.0
click at [223, 312] on p "pet wipes for dogs .st0{fill:#2c8af8}" at bounding box center [186, 312] width 102 height 31
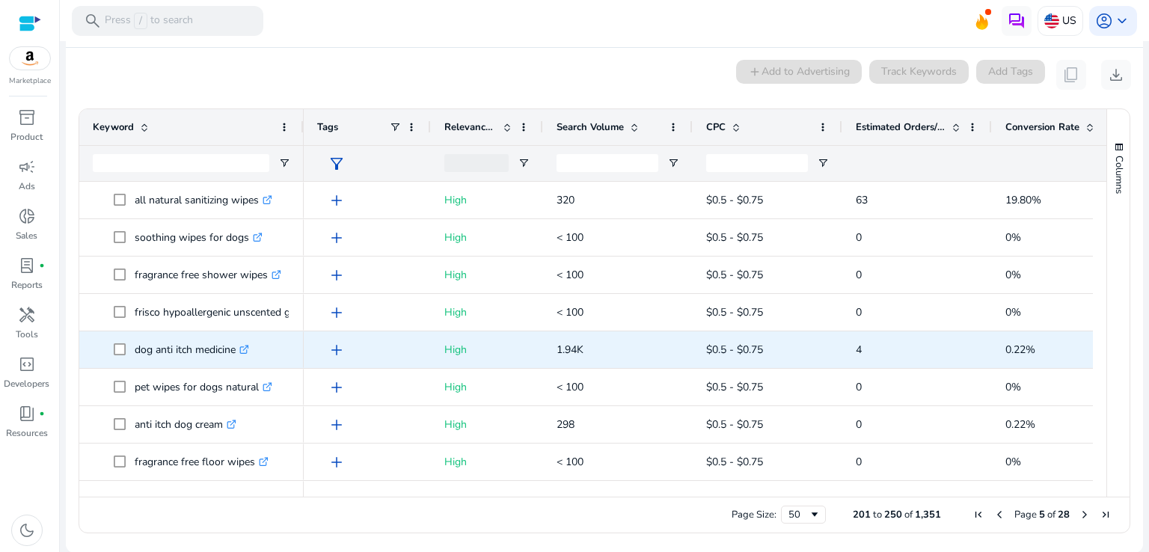
scroll to position [1316, 0]
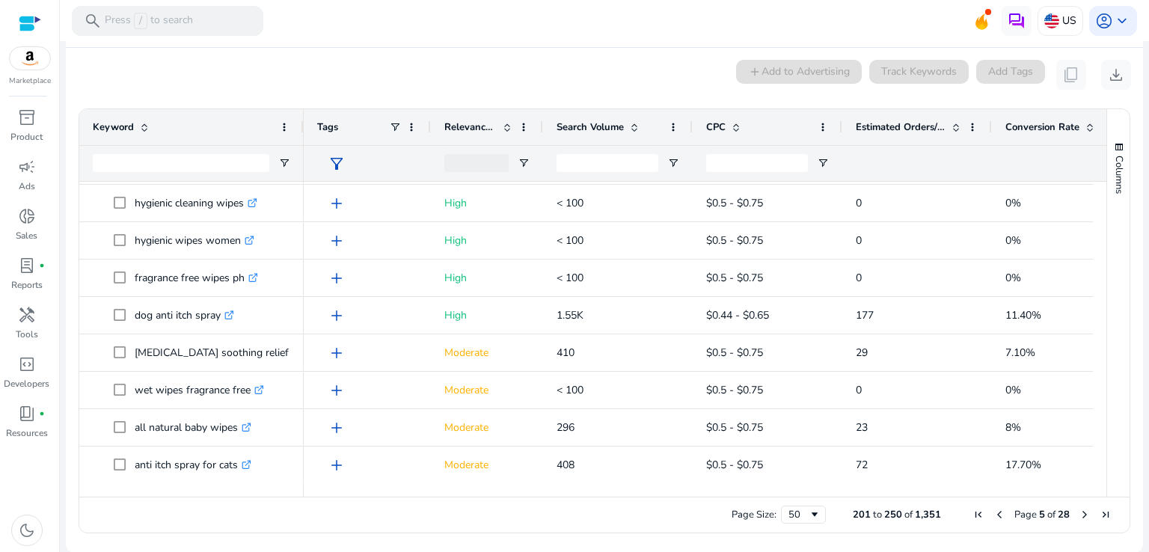
click at [1078, 517] on span "Next Page" at bounding box center [1084, 515] width 12 height 12
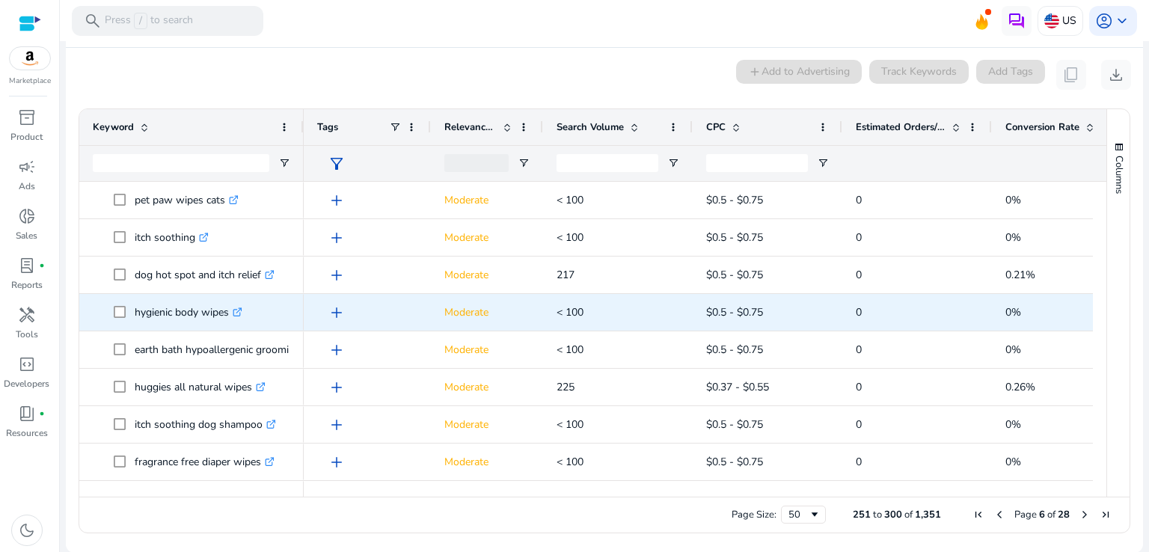
scroll to position [30, 0]
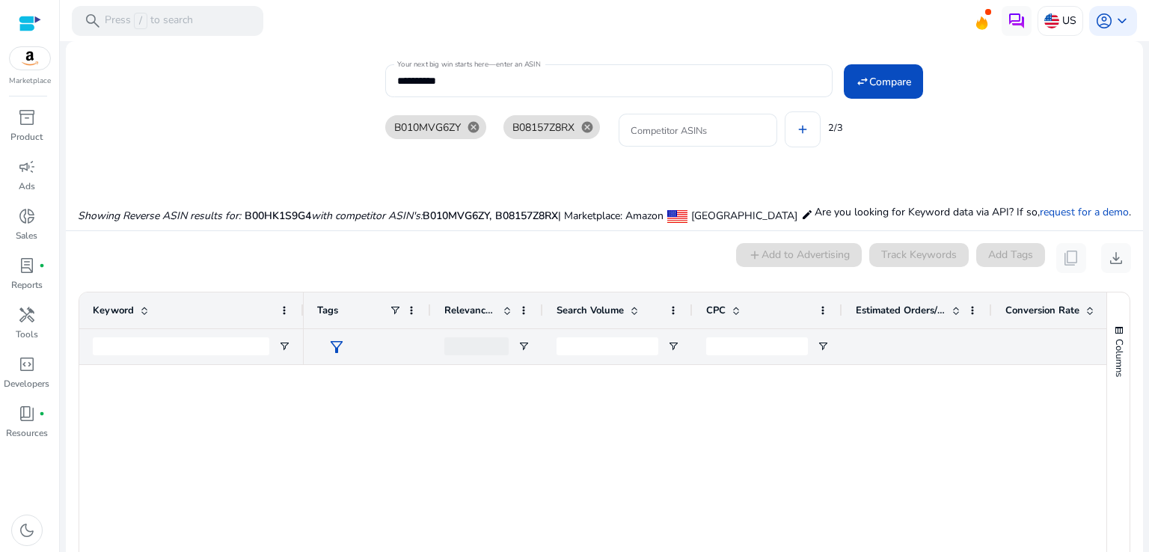
scroll to position [1568, 0]
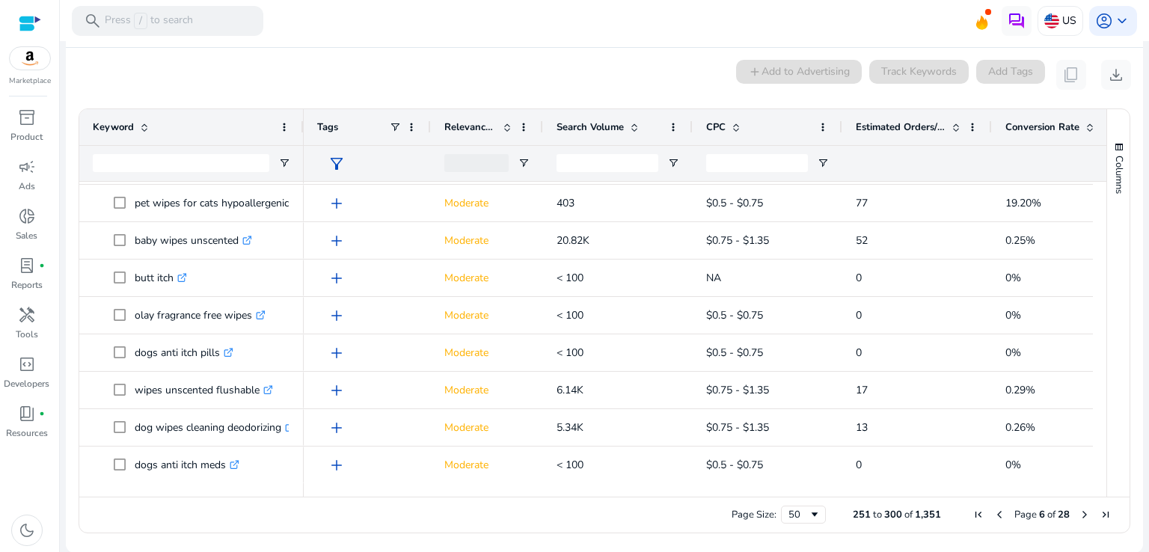
click at [822, 22] on mat-toolbar "search Press / to search US account_circle keyboard_arrow_down" at bounding box center [604, 20] width 1089 height 41
